Goal: Task Accomplishment & Management: Manage account settings

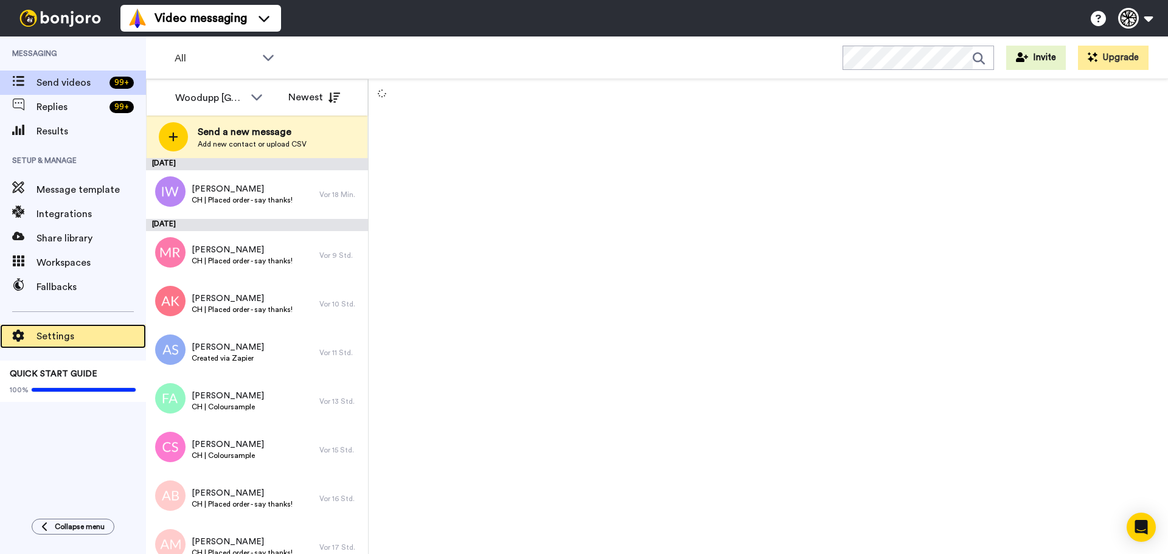
click at [47, 338] on span "Settings" at bounding box center [92, 336] width 110 height 15
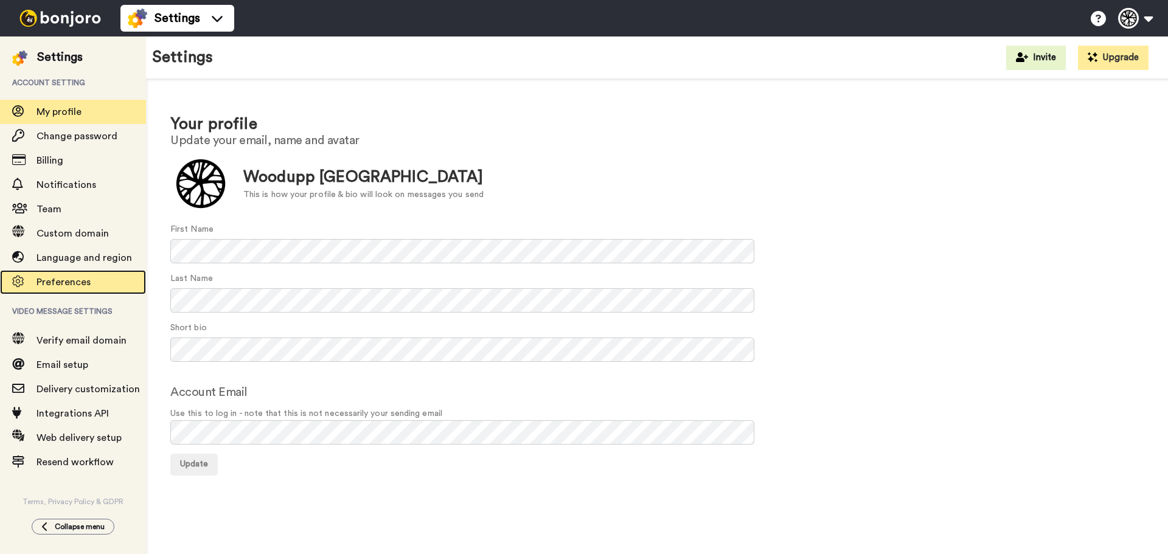
click at [71, 283] on span "Preferences" at bounding box center [64, 283] width 54 height 10
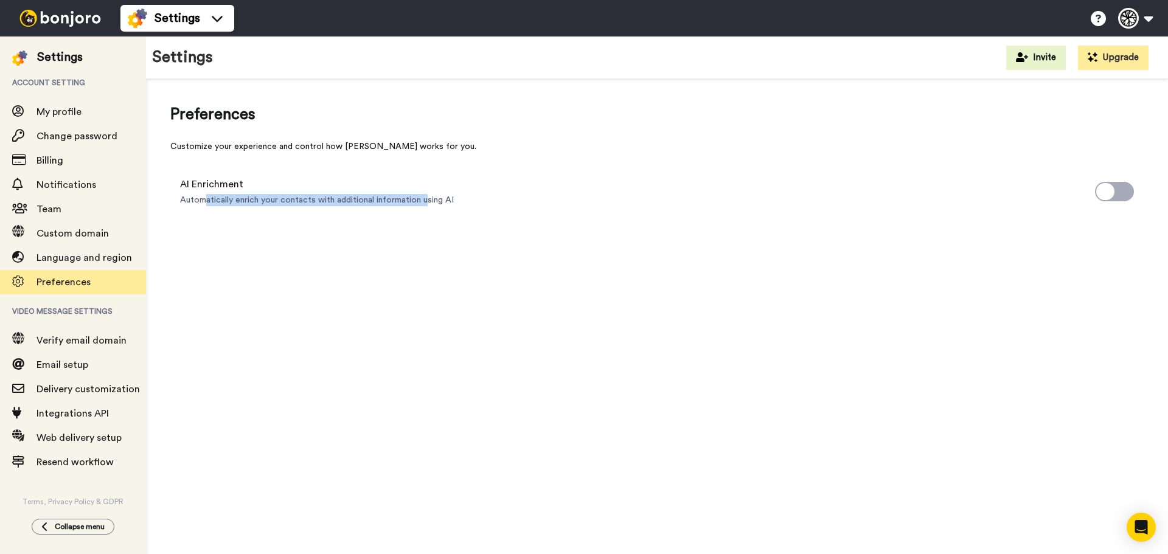
drag, startPoint x: 203, startPoint y: 200, endPoint x: 427, endPoint y: 197, distance: 224.6
click at [427, 197] on span "Automatically enrich your contacts with additional information using AI" at bounding box center [317, 200] width 274 height 12
click at [480, 358] on div "Preferences Customize your experience and control how Bonjoro works for you. AI…" at bounding box center [657, 320] width 1022 height 483
drag, startPoint x: 167, startPoint y: 256, endPoint x: 220, endPoint y: 246, distance: 54.5
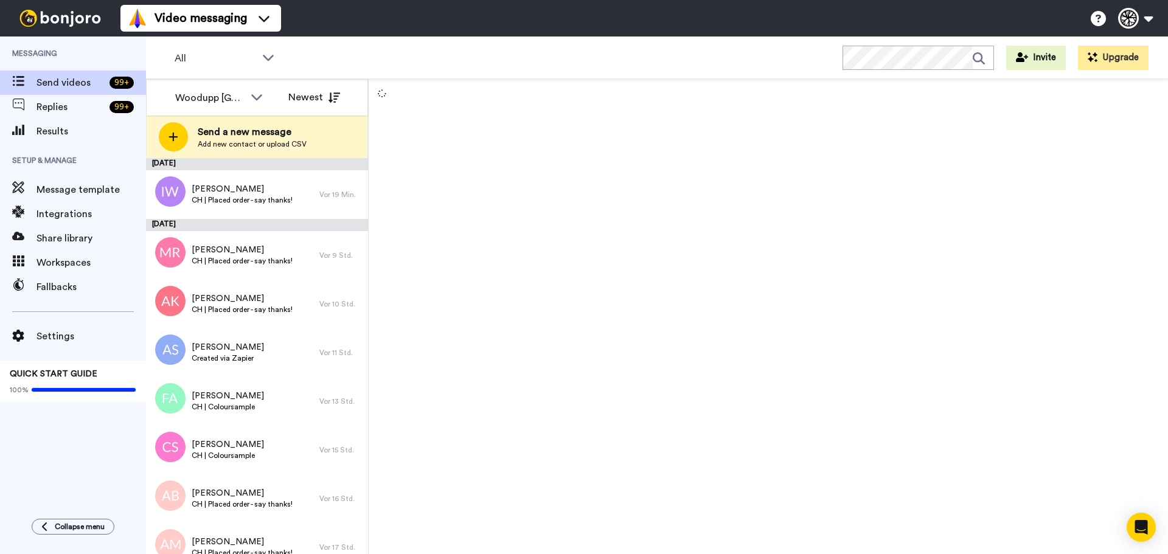
click at [675, 309] on div at bounding box center [769, 316] width 800 height 475
